Goal: Task Accomplishment & Management: Manage account settings

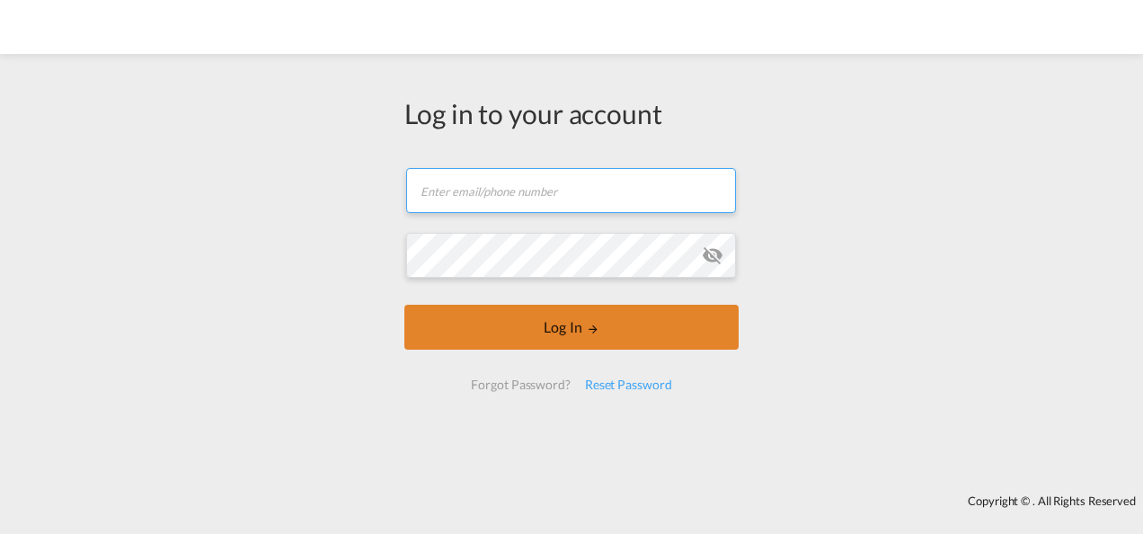
type input "[PERSON_NAME][EMAIL_ADDRESS][PERSON_NAME][DOMAIN_NAME]"
click at [671, 334] on button "Log In" at bounding box center [571, 327] width 334 height 45
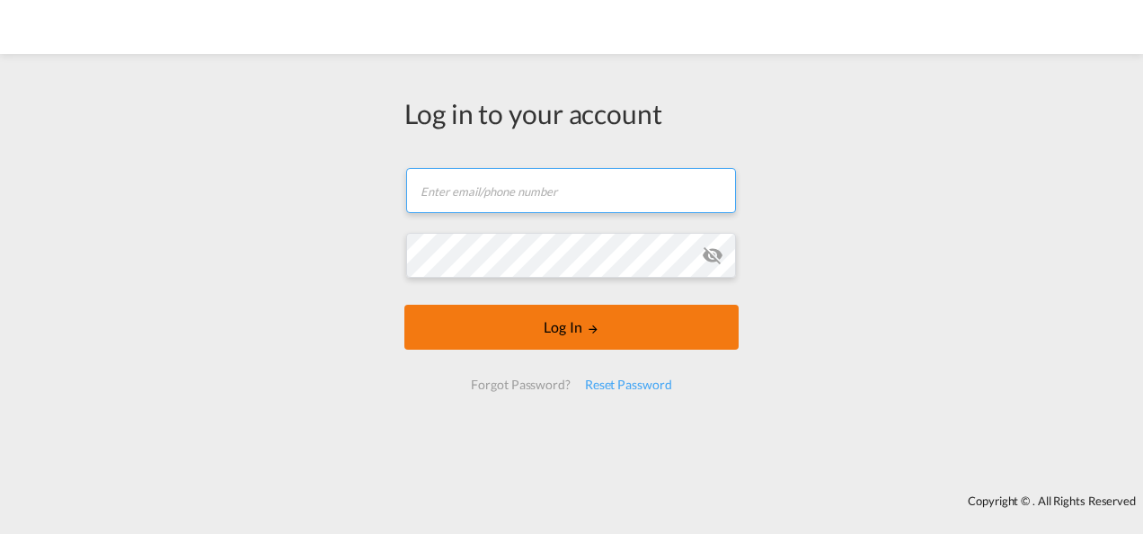
type input "[PERSON_NAME][EMAIL_ADDRESS][PERSON_NAME][DOMAIN_NAME]"
click at [581, 340] on button "Log In" at bounding box center [571, 327] width 334 height 45
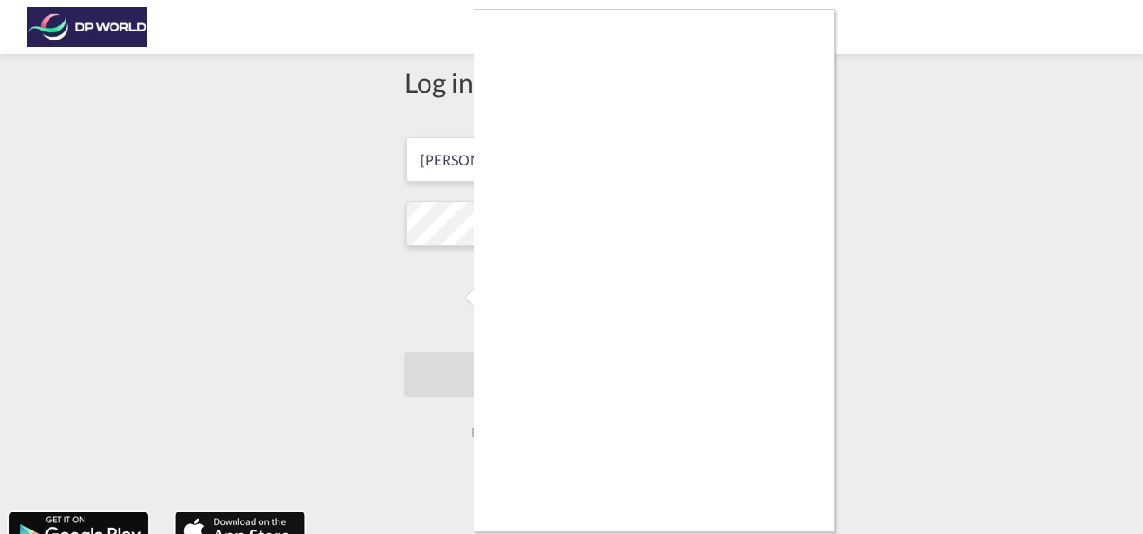
scroll to position [6, 0]
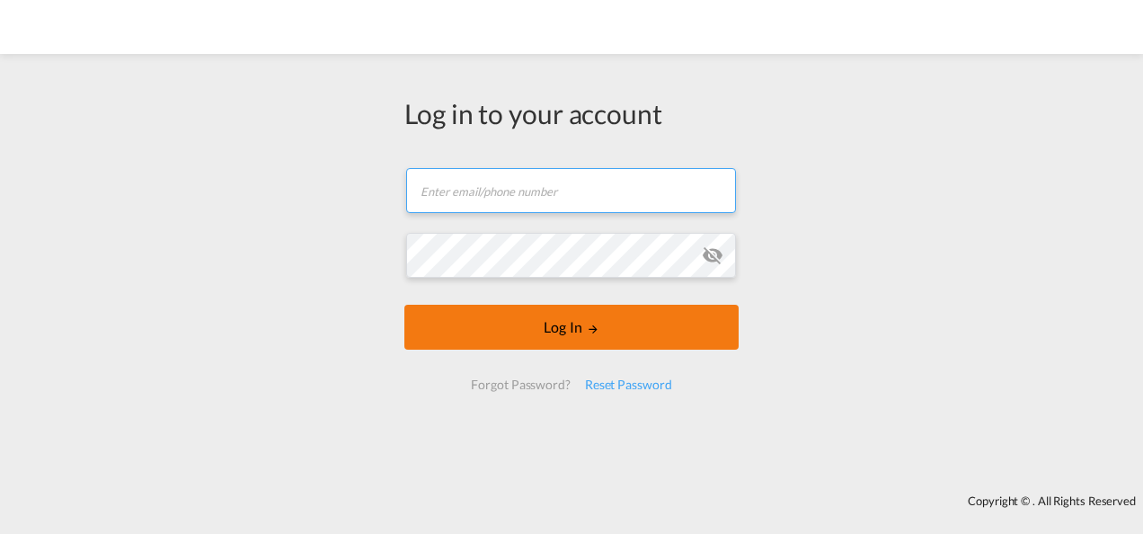
type input "[PERSON_NAME][EMAIL_ADDRESS][PERSON_NAME][DOMAIN_NAME]"
click at [624, 327] on button "Log In" at bounding box center [571, 327] width 334 height 45
type input "[PERSON_NAME][EMAIL_ADDRESS][PERSON_NAME][DOMAIN_NAME]"
click at [561, 323] on button "Log In" at bounding box center [571, 327] width 334 height 45
